Goal: Check status: Check status

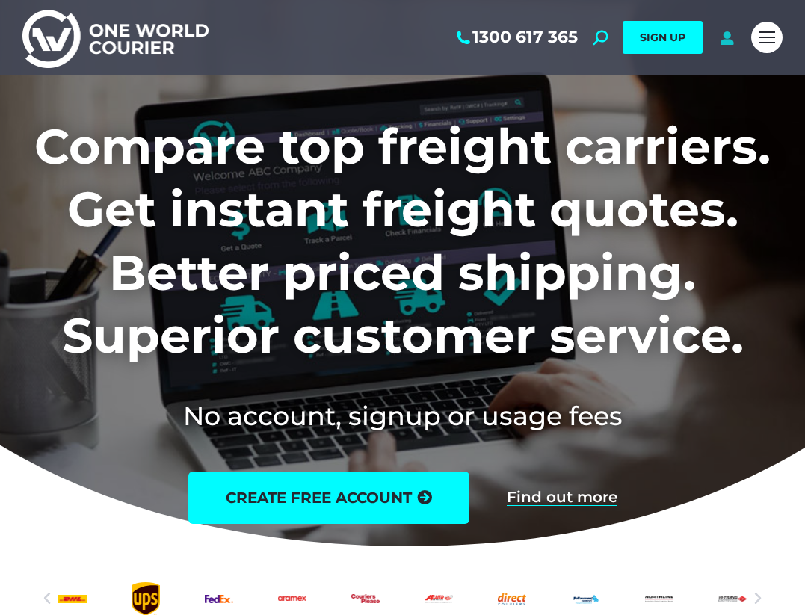
click at [721, 37] on icon at bounding box center [727, 37] width 19 height 15
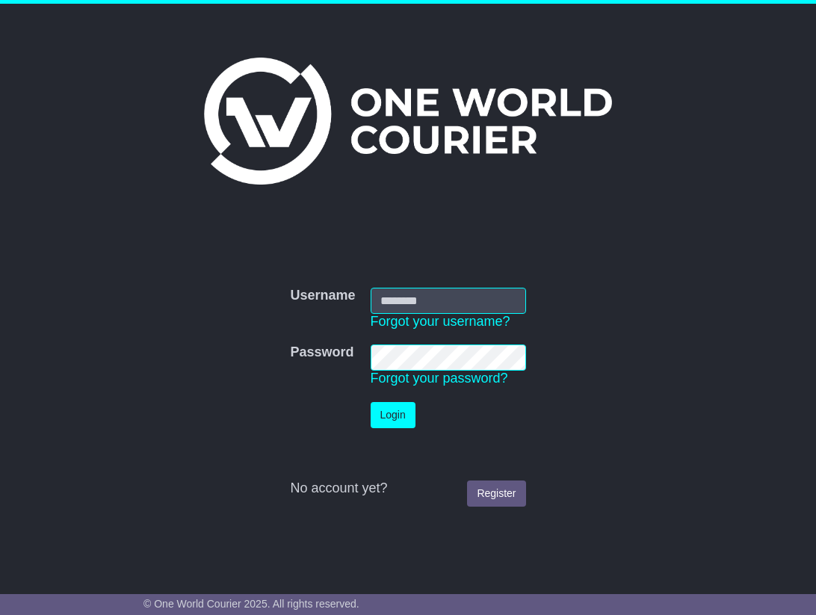
type input "**********"
click at [392, 419] on button "Login" at bounding box center [393, 415] width 45 height 26
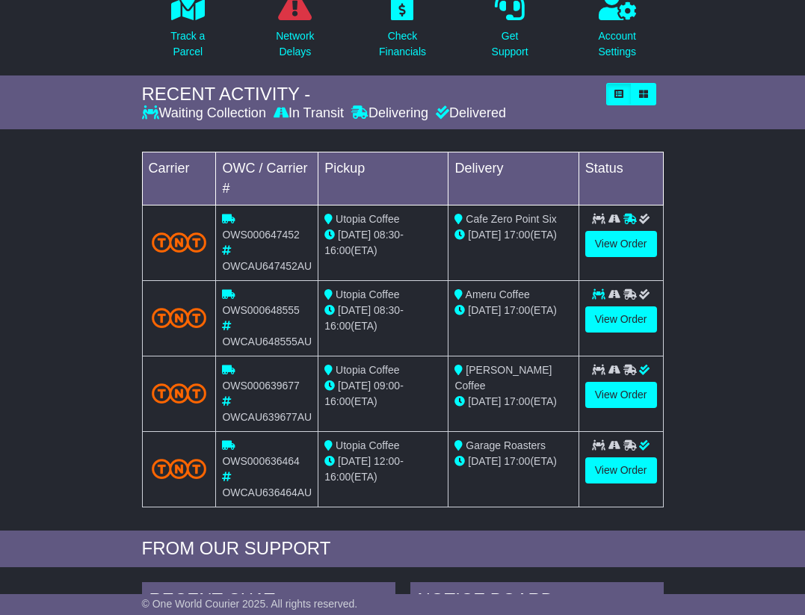
scroll to position [309, 0]
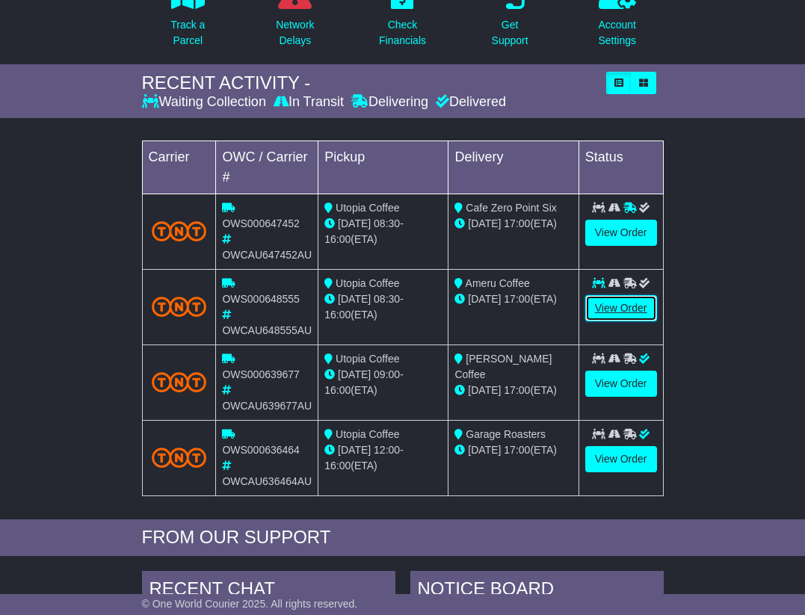
click at [610, 312] on link "View Order" at bounding box center [621, 308] width 72 height 26
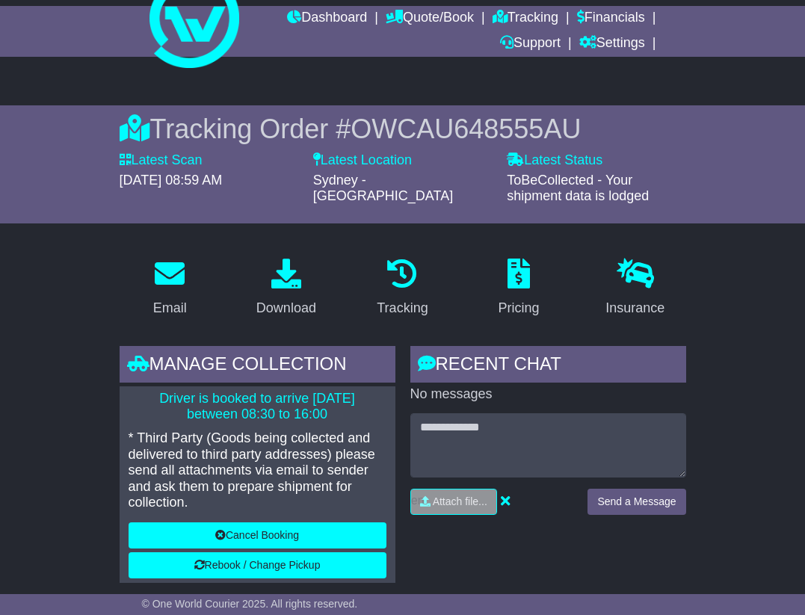
scroll to position [53, 0]
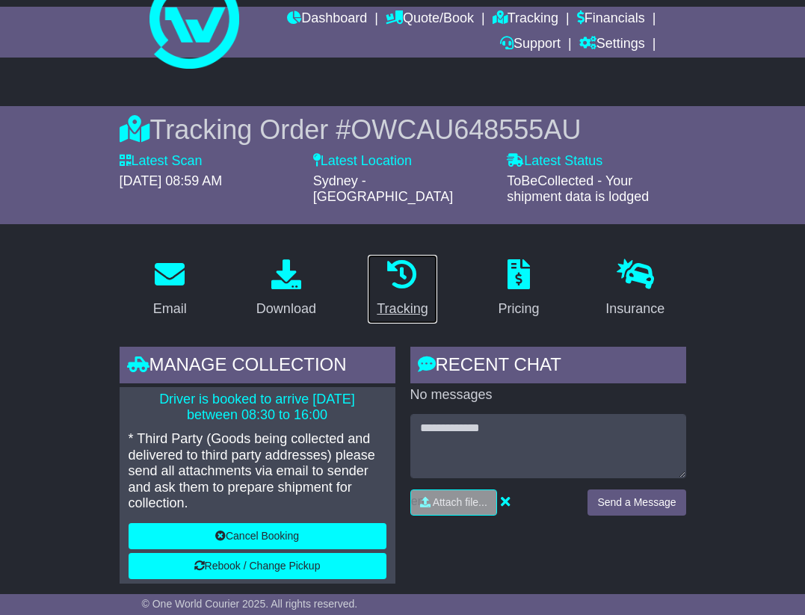
click at [403, 269] on icon at bounding box center [402, 274] width 30 height 30
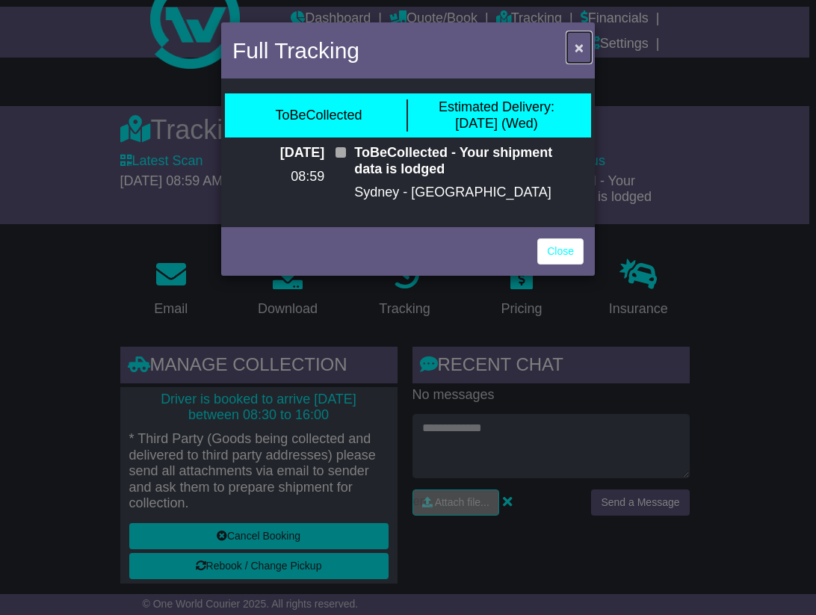
click at [580, 43] on span "×" at bounding box center [579, 47] width 9 height 17
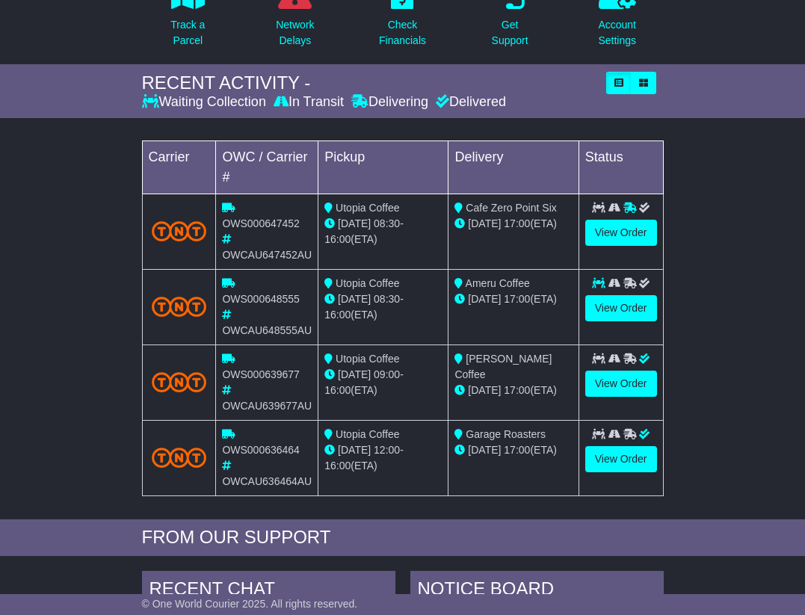
click at [56, 247] on div "Loading... No bookings found Carrier OWC / Carrier # Pickup Delivery Status OWS…" at bounding box center [402, 323] width 805 height 394
click at [617, 230] on link "View Order" at bounding box center [621, 233] width 72 height 26
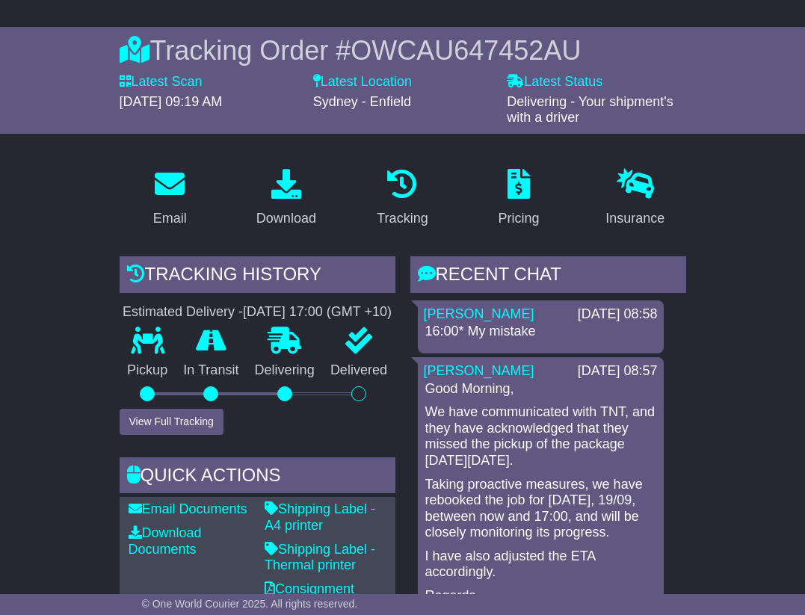
scroll to position [132, 0]
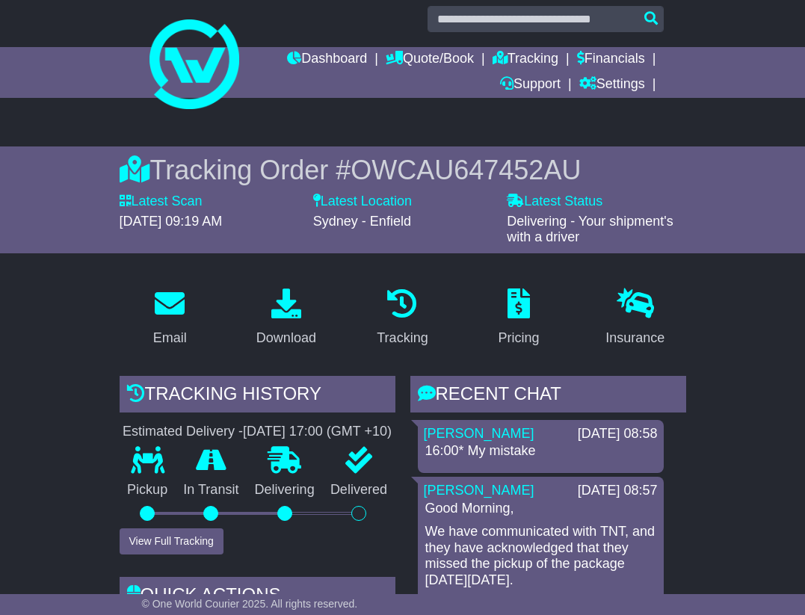
scroll to position [0, 0]
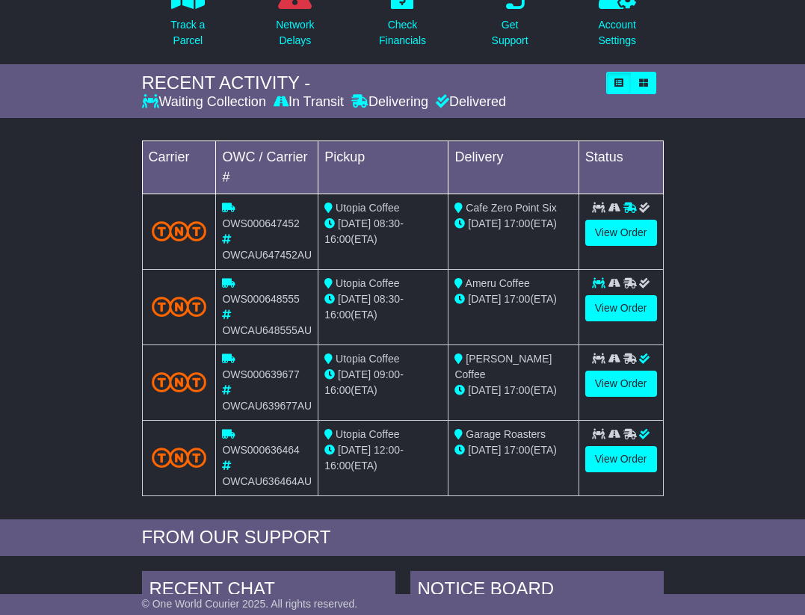
scroll to position [309, 0]
click at [88, 303] on div "Loading... No bookings found Carrier OWC / Carrier # Pickup Delivery Status OWS…" at bounding box center [402, 323] width 805 height 394
click at [351, 294] on span "[DATE]" at bounding box center [354, 299] width 33 height 12
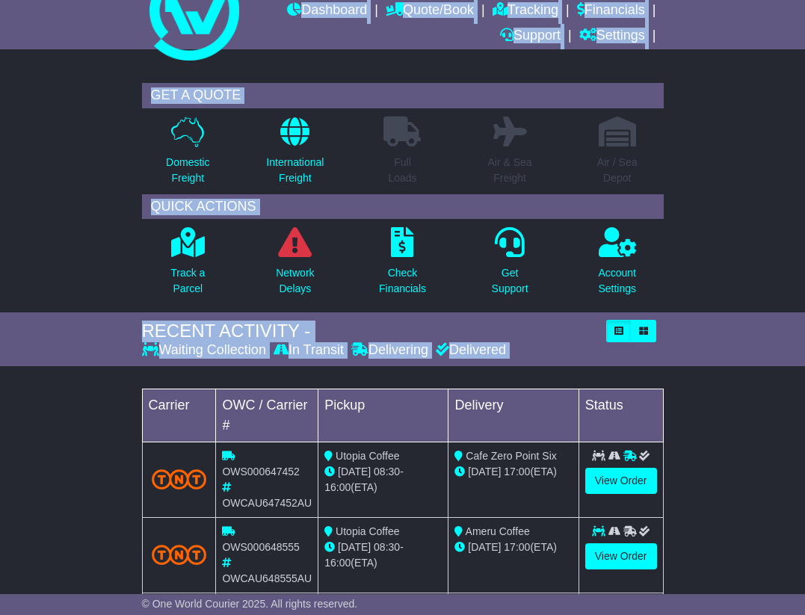
scroll to position [0, 0]
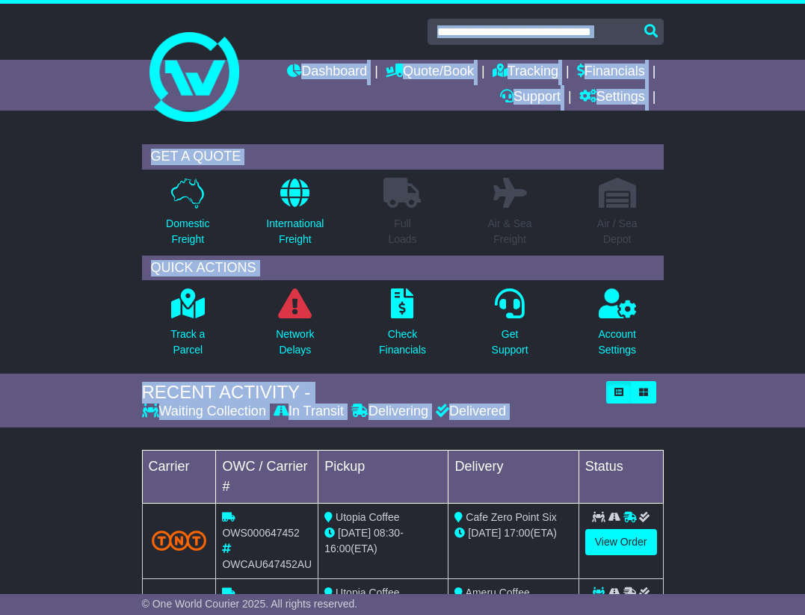
drag, startPoint x: 118, startPoint y: 278, endPoint x: 371, endPoint y: -44, distance: 409.8
click at [371, 0] on html "[EMAIL_ADDRESS][DOMAIN_NAME] Logout [PERSON_NAME] [EMAIL_ADDRESS][DOMAIN_NAME] …" at bounding box center [402, 307] width 805 height 615
